Goal: Transaction & Acquisition: Subscribe to service/newsletter

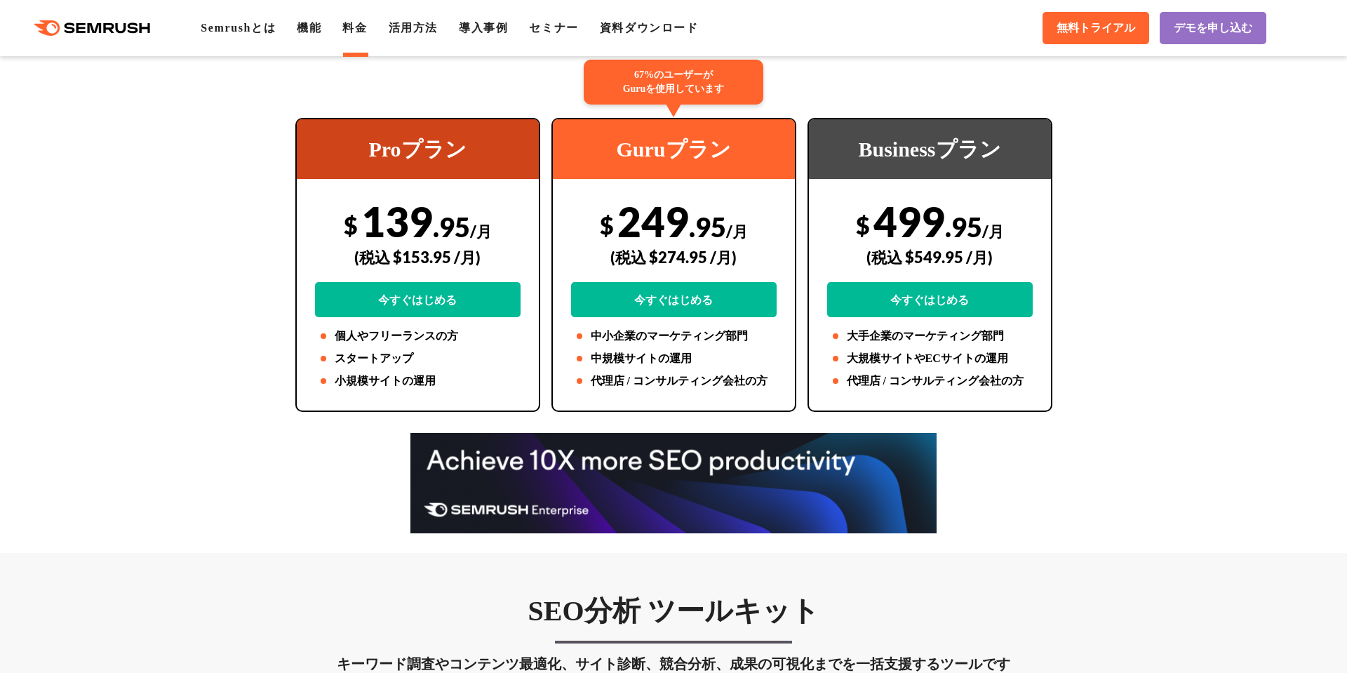
scroll to position [288, 0]
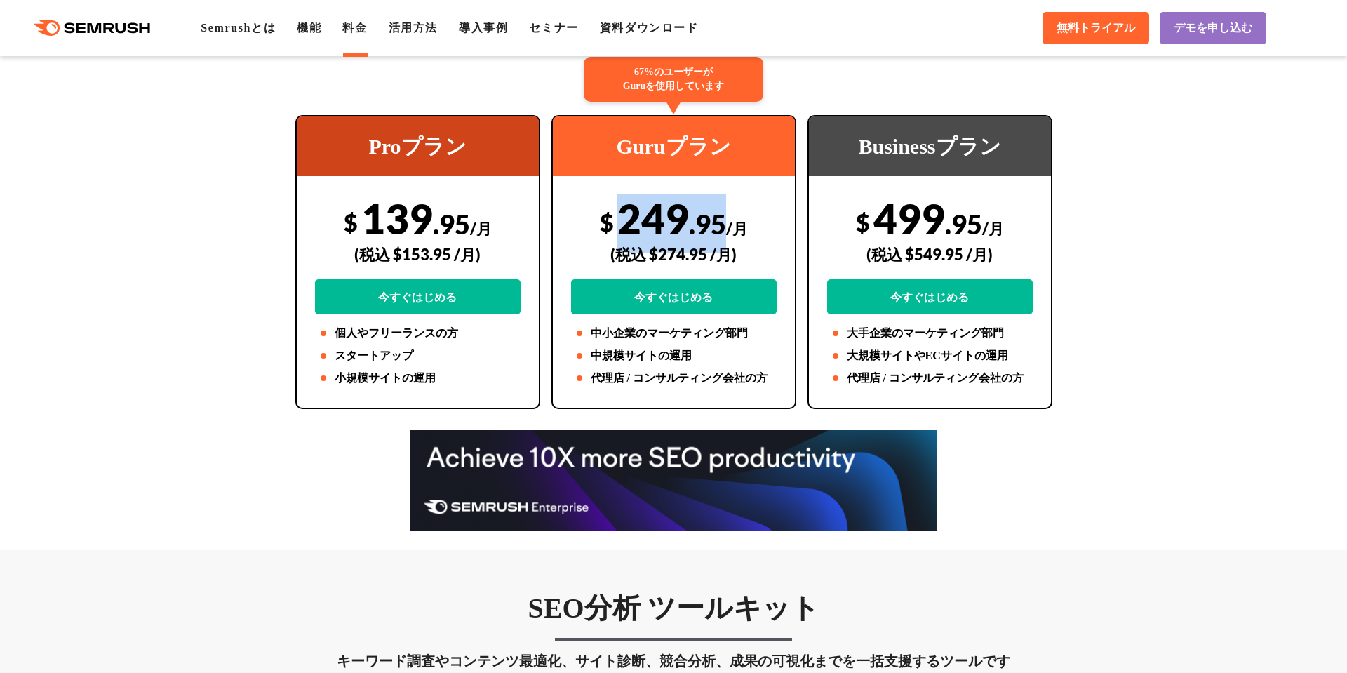
drag, startPoint x: 624, startPoint y: 222, endPoint x: 727, endPoint y: 220, distance: 103.2
click at [727, 220] on div "$ 249 .95 /月 (税込 $274.95 /月) 今すぐはじめる" at bounding box center [674, 254] width 206 height 121
copy div "249 .95"
drag, startPoint x: 653, startPoint y: 252, endPoint x: 707, endPoint y: 254, distance: 53.4
click at [707, 254] on div "(税込 $274.95 /月)" at bounding box center [674, 254] width 206 height 50
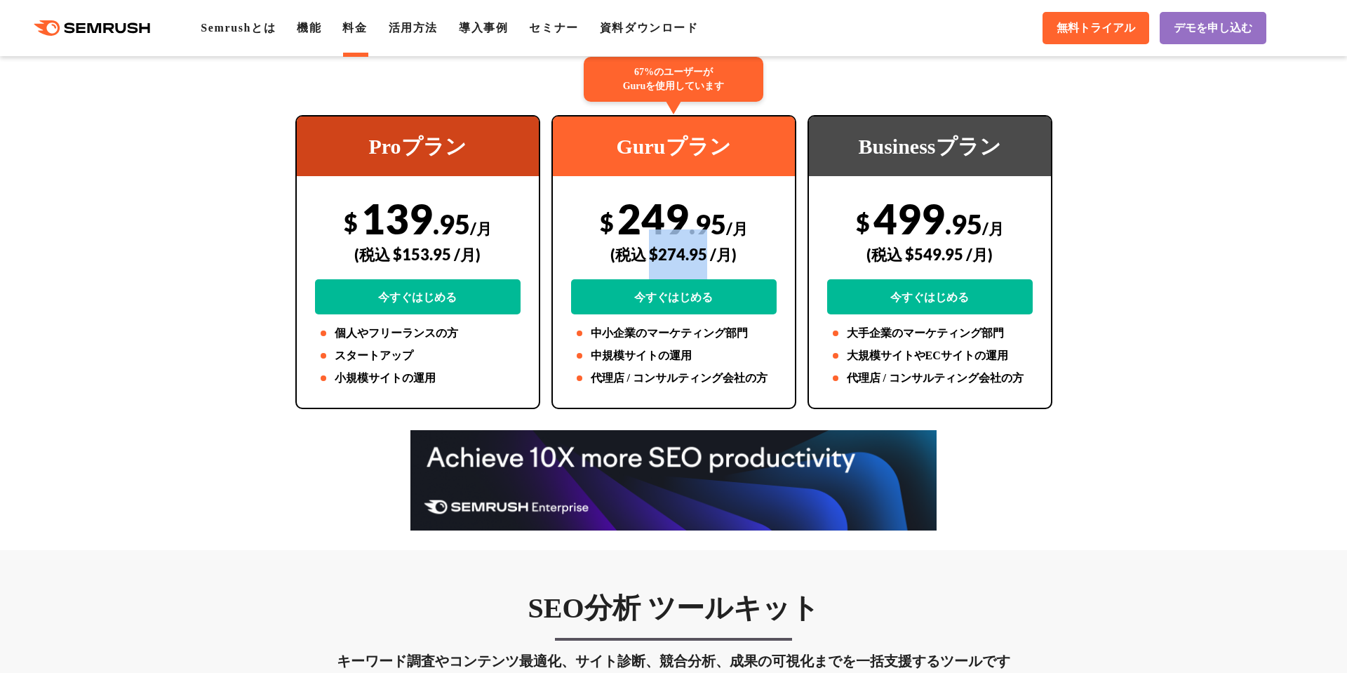
copy div "$274.95"
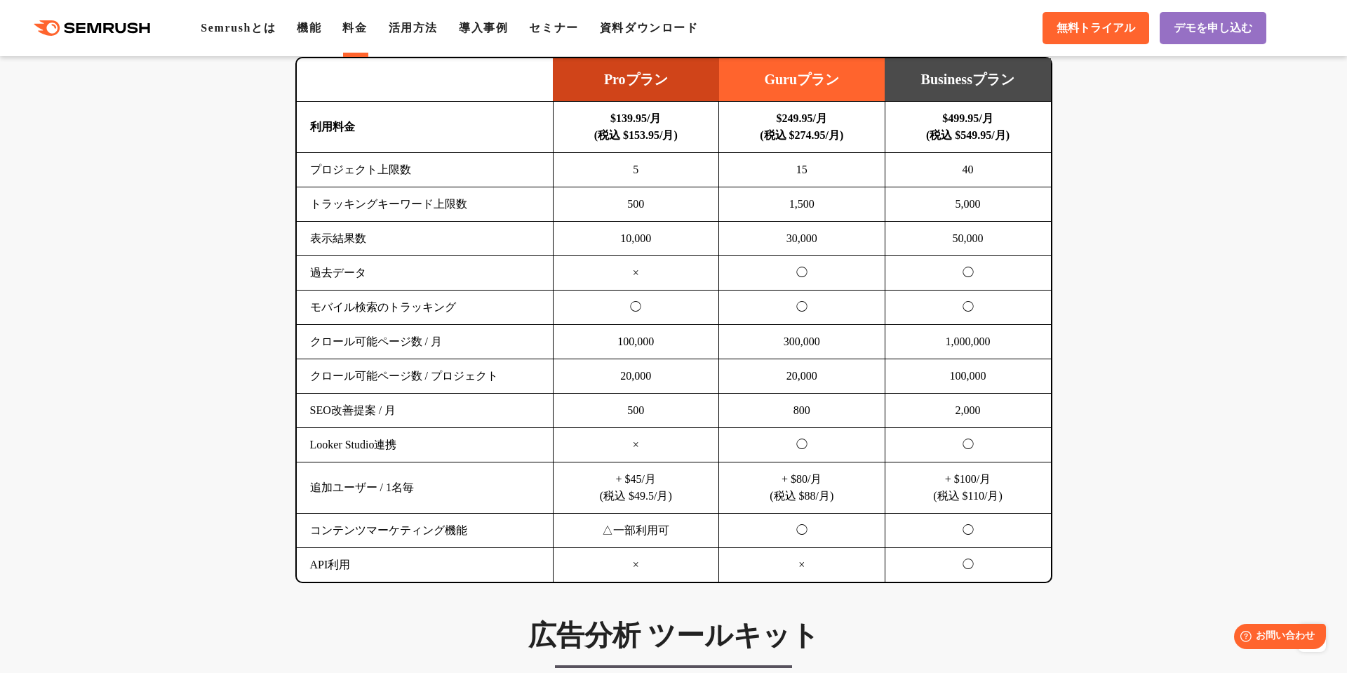
scroll to position [895, 0]
